Goal: Navigation & Orientation: Find specific page/section

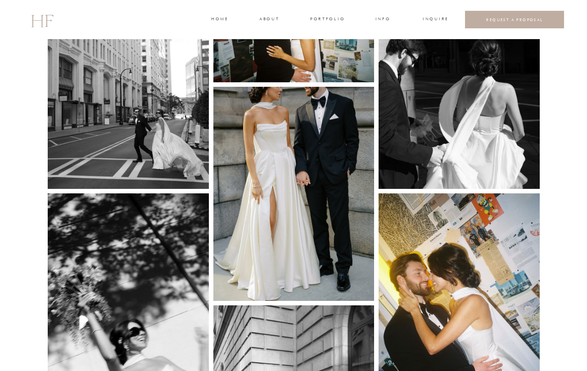
scroll to position [467, 0]
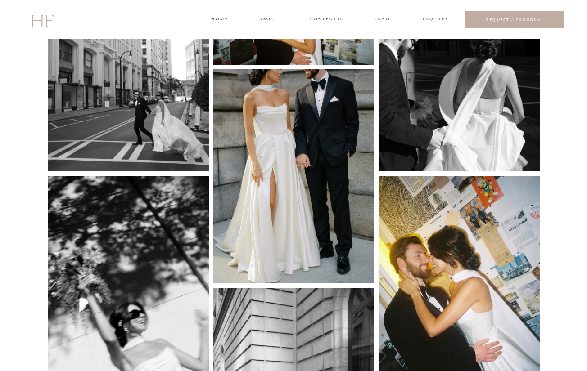
click at [267, 181] on img at bounding box center [293, 176] width 161 height 215
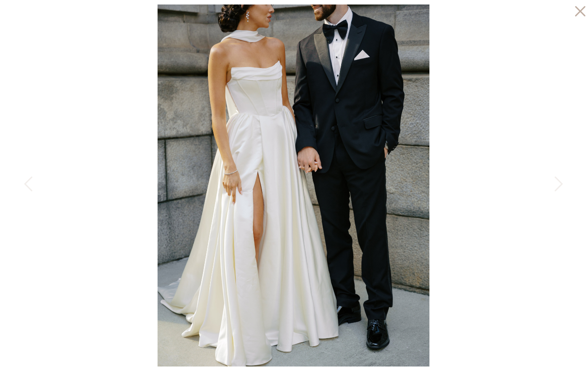
scroll to position [428, 0]
click at [580, 12] on icon at bounding box center [580, 11] width 10 height 10
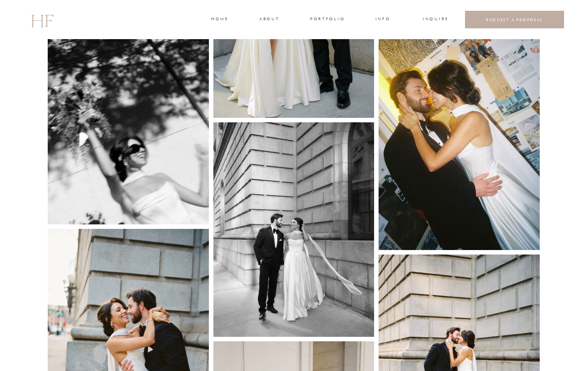
scroll to position [839, 0]
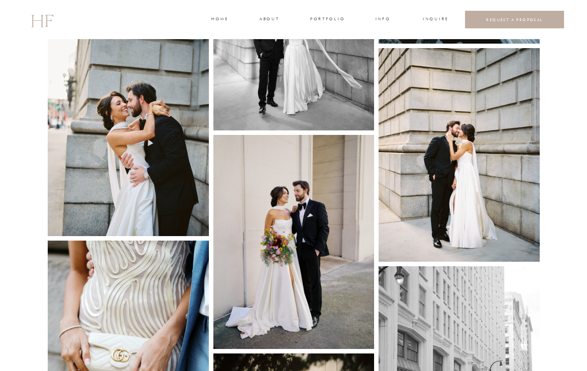
click at [306, 172] on img at bounding box center [293, 242] width 161 height 215
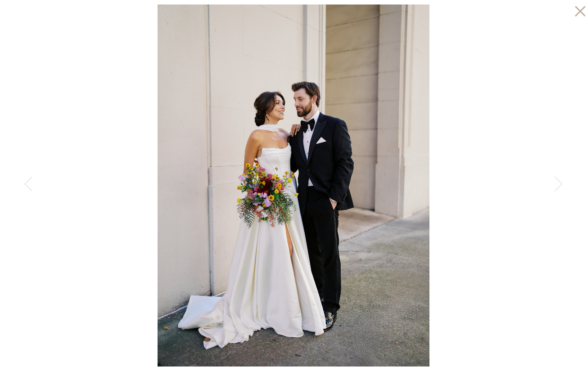
click at [580, 13] on icon at bounding box center [578, 9] width 18 height 18
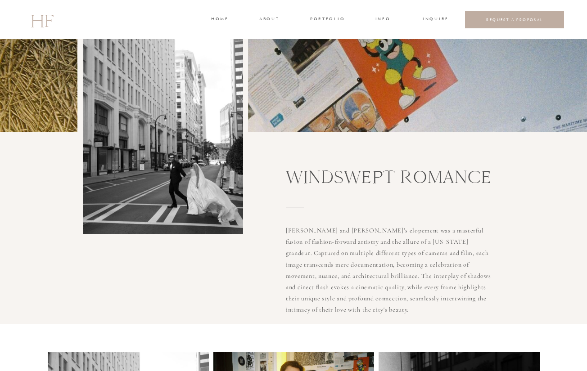
scroll to position [0, 0]
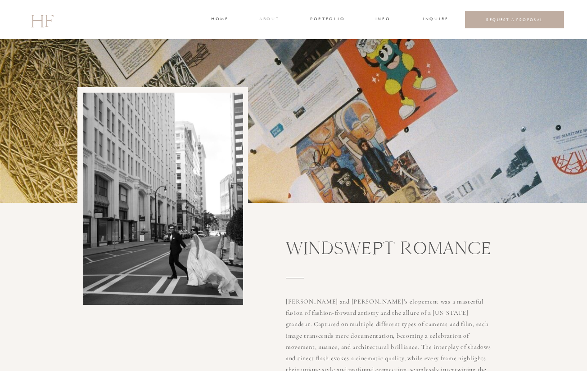
click at [267, 20] on h3 "about" at bounding box center [268, 20] width 19 height 8
click at [265, 9] on div at bounding box center [293, 19] width 587 height 39
click at [266, 16] on h3 "about" at bounding box center [268, 20] width 19 height 8
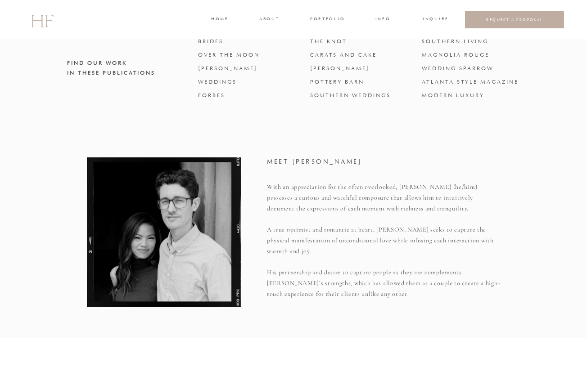
scroll to position [1148, 0]
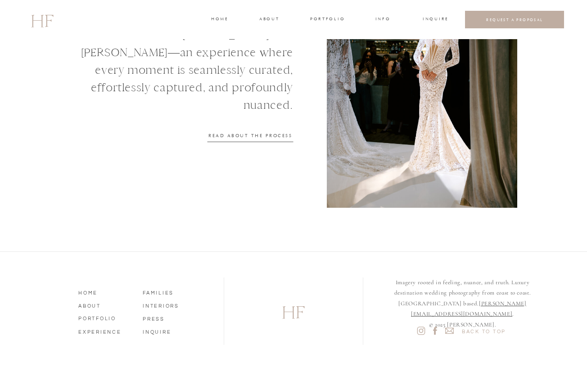
click at [110, 321] on nav "PORTFOLIO" at bounding box center [103, 318] width 51 height 8
